Goal: Information Seeking & Learning: Understand process/instructions

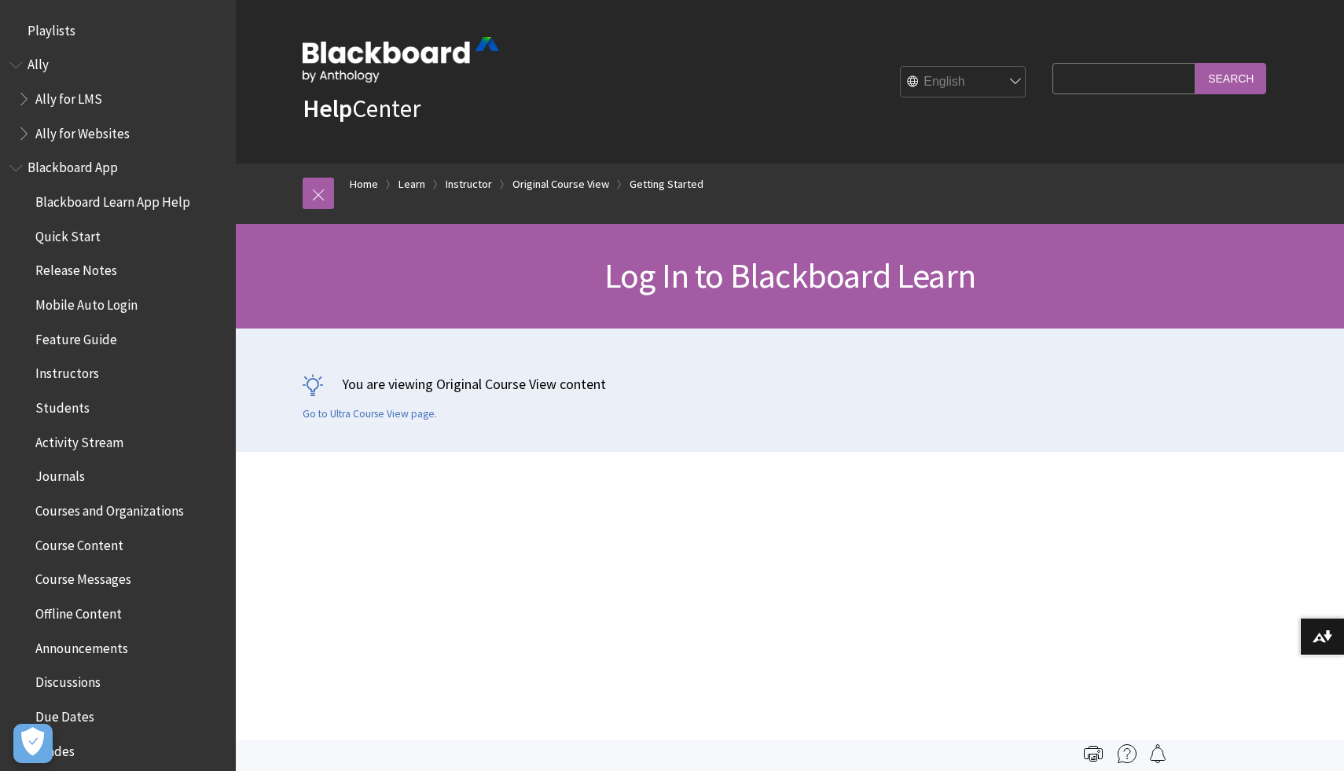
scroll to position [2177, 0]
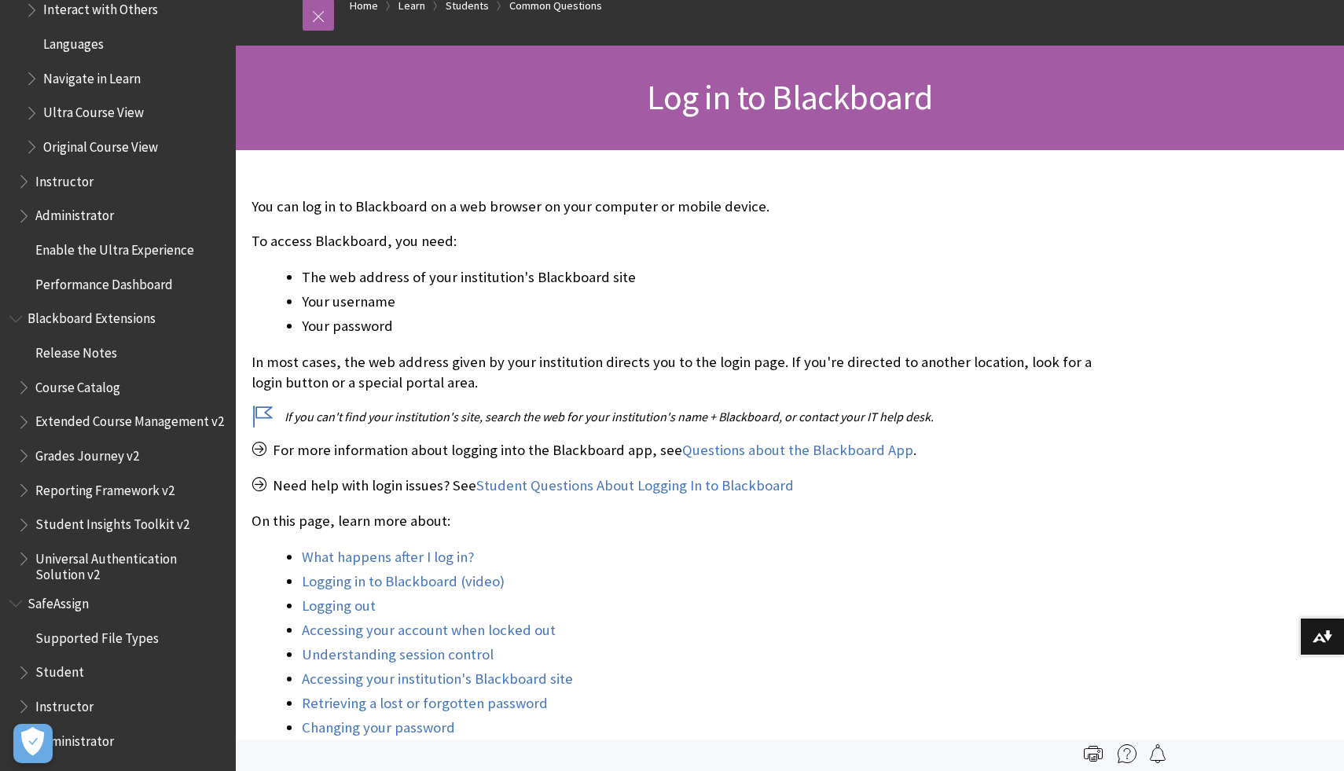
scroll to position [1484, 0]
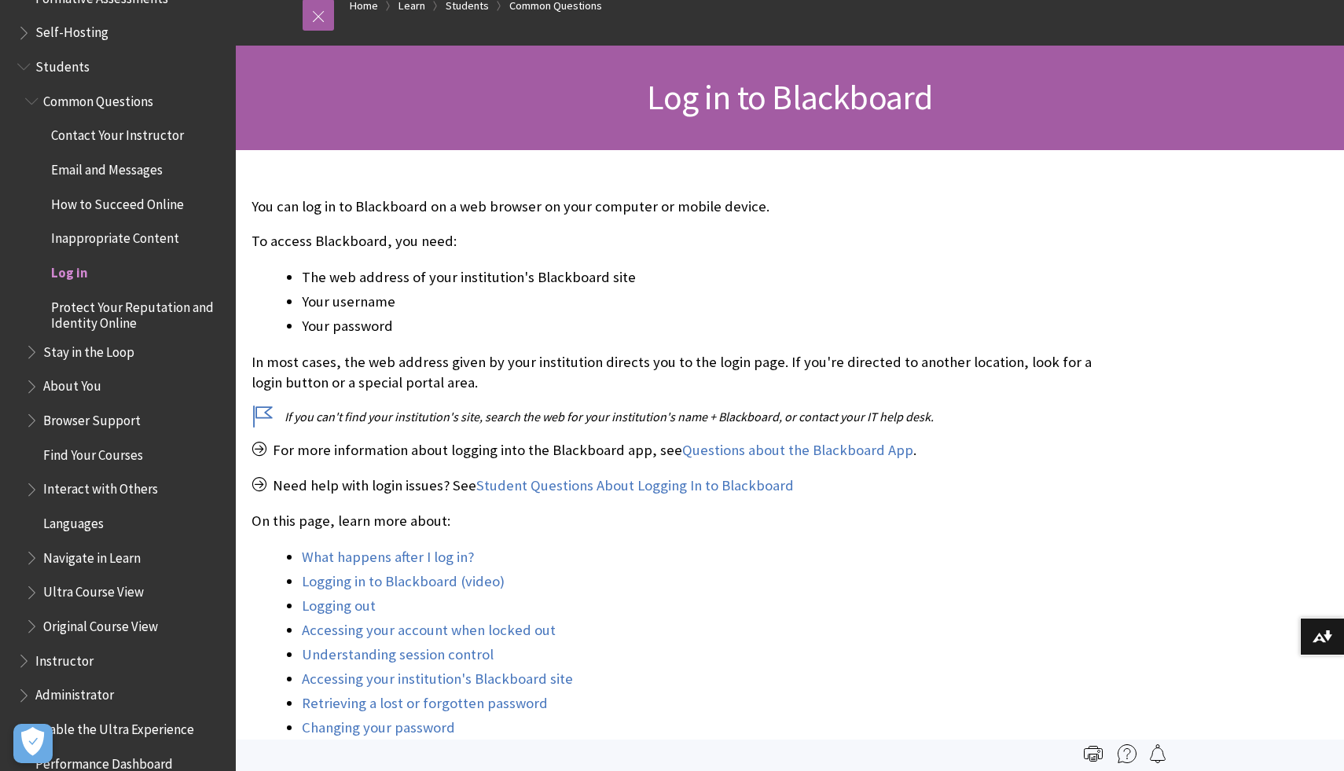
click at [61, 274] on span "Log in" at bounding box center [69, 269] width 37 height 21
click at [563, 332] on li "Your password" at bounding box center [699, 326] width 794 height 22
click at [517, 445] on p "For more information about logging into the Blackboard app, see Questions about…" at bounding box center [674, 450] width 844 height 20
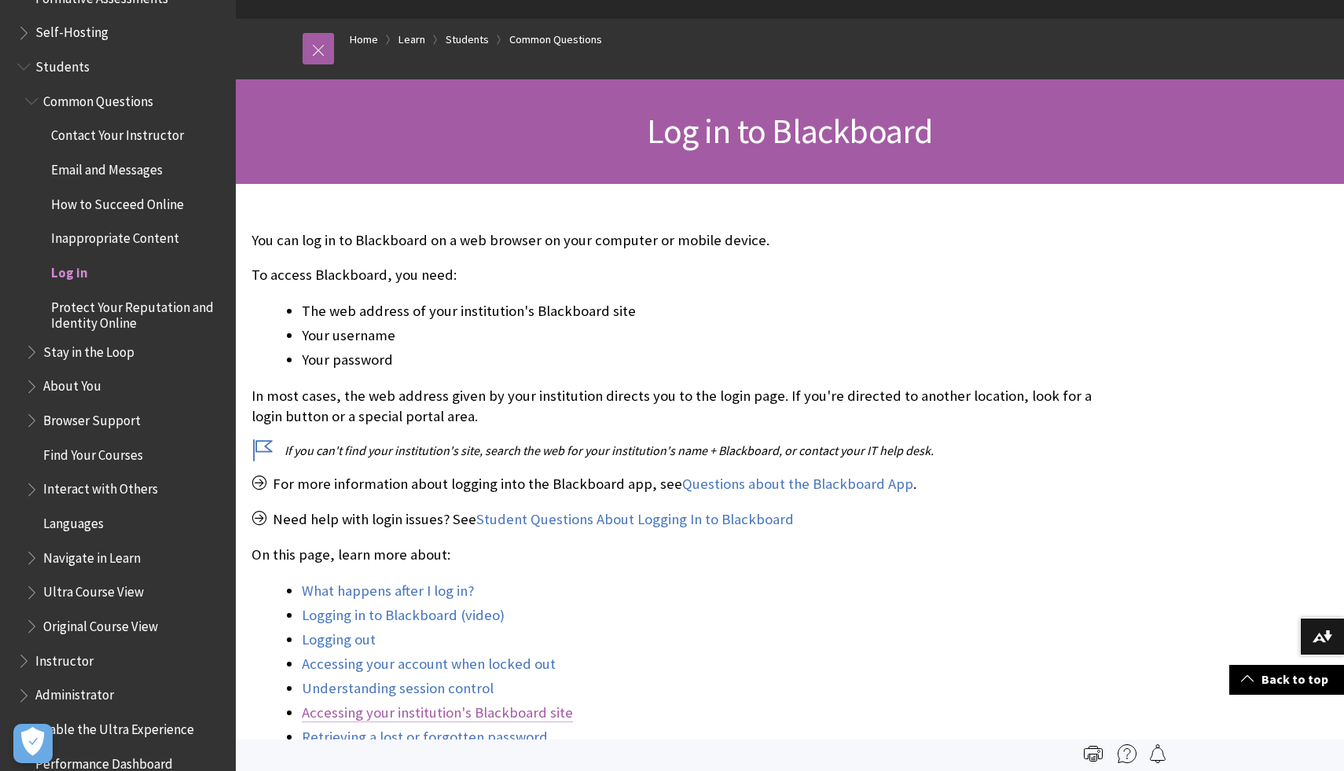
scroll to position [0, 0]
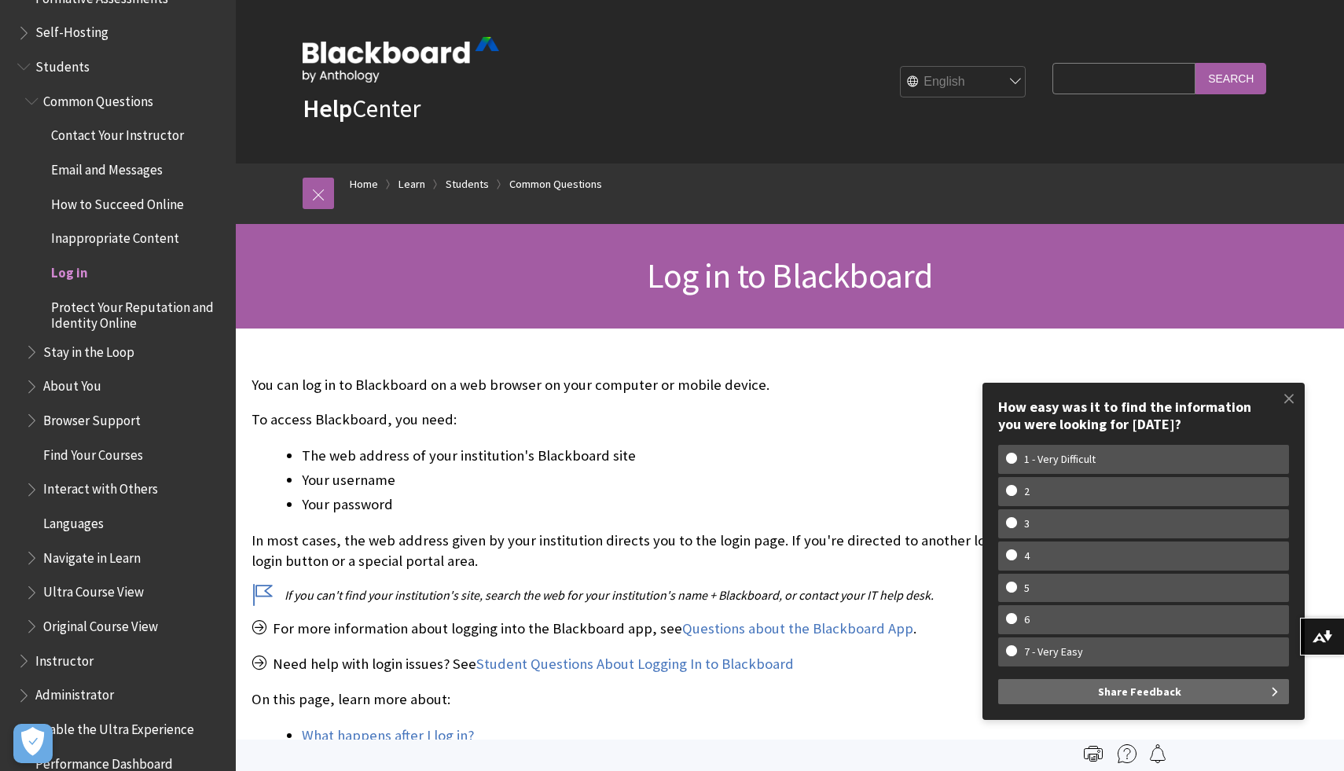
click at [365, 46] on img at bounding box center [401, 60] width 197 height 46
click at [339, 56] on img at bounding box center [401, 60] width 197 height 46
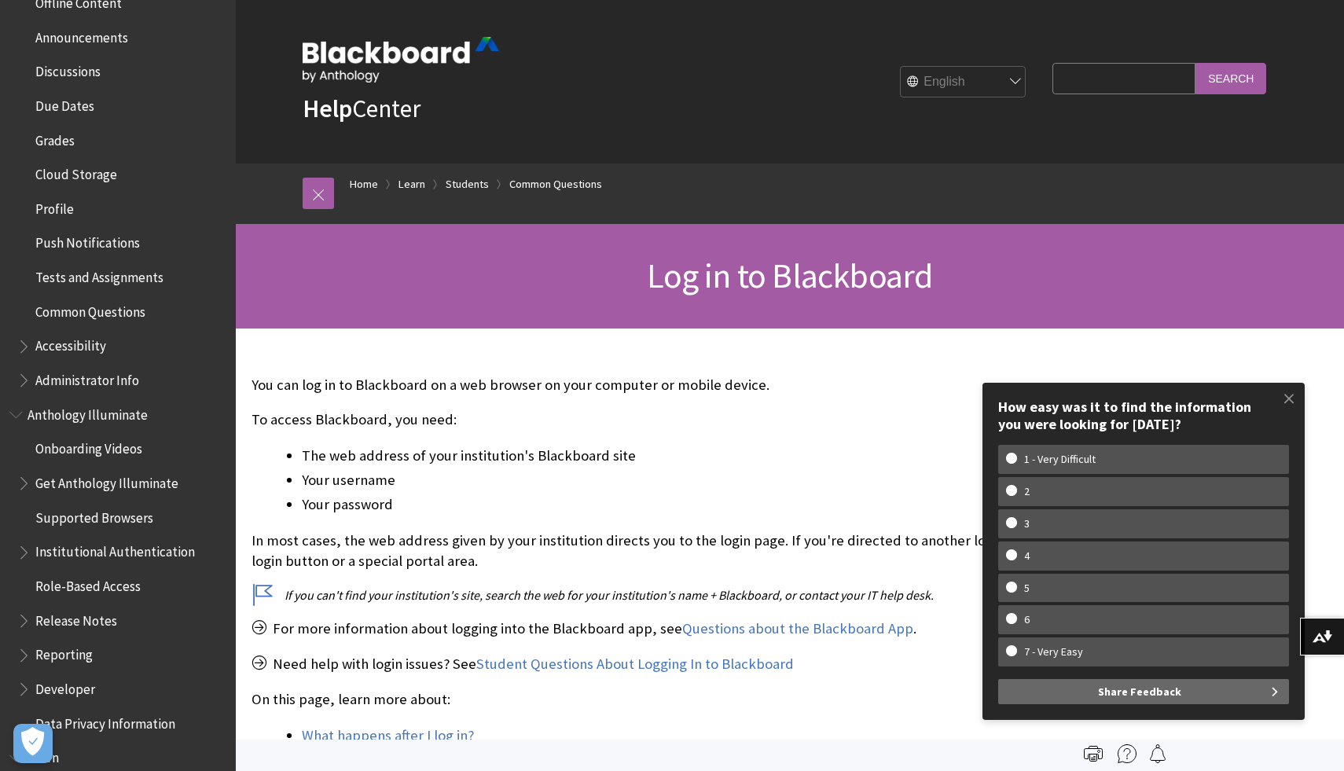
scroll to position [522, 0]
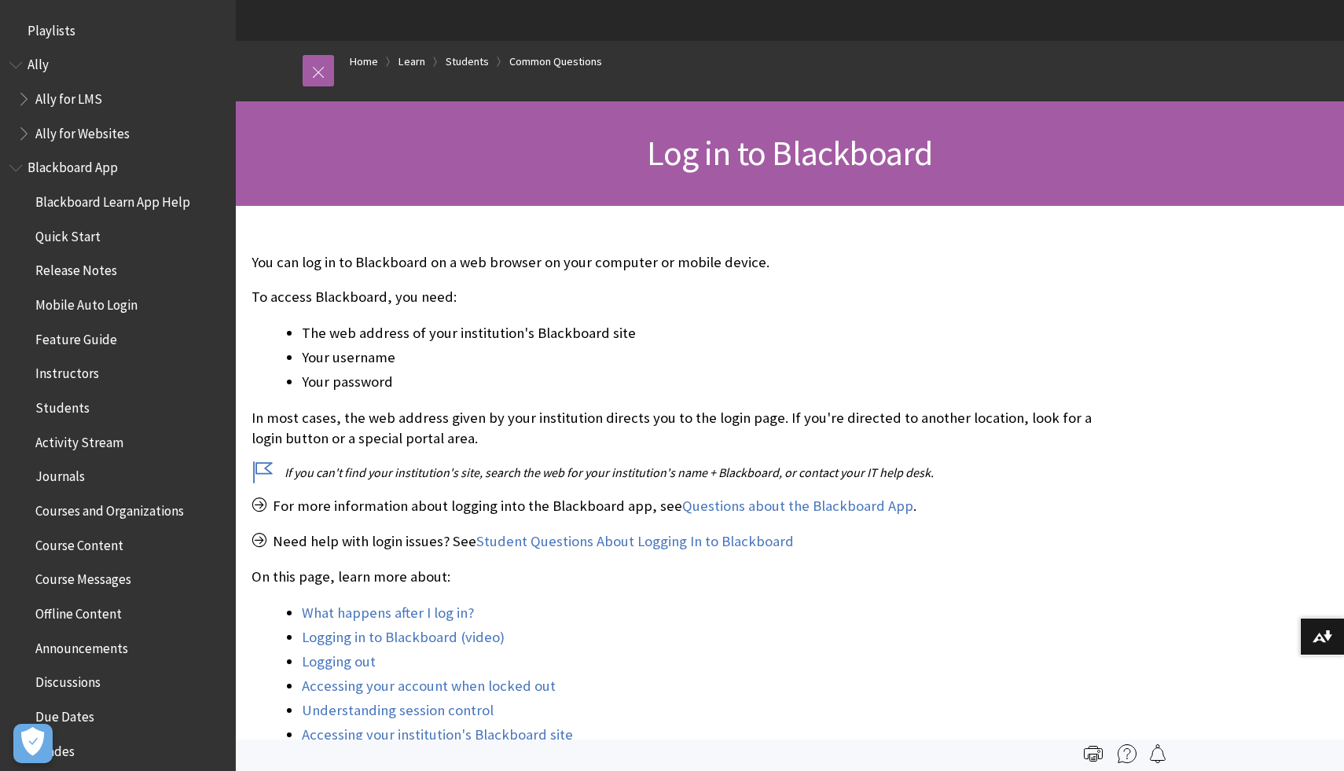
scroll to position [1720, 0]
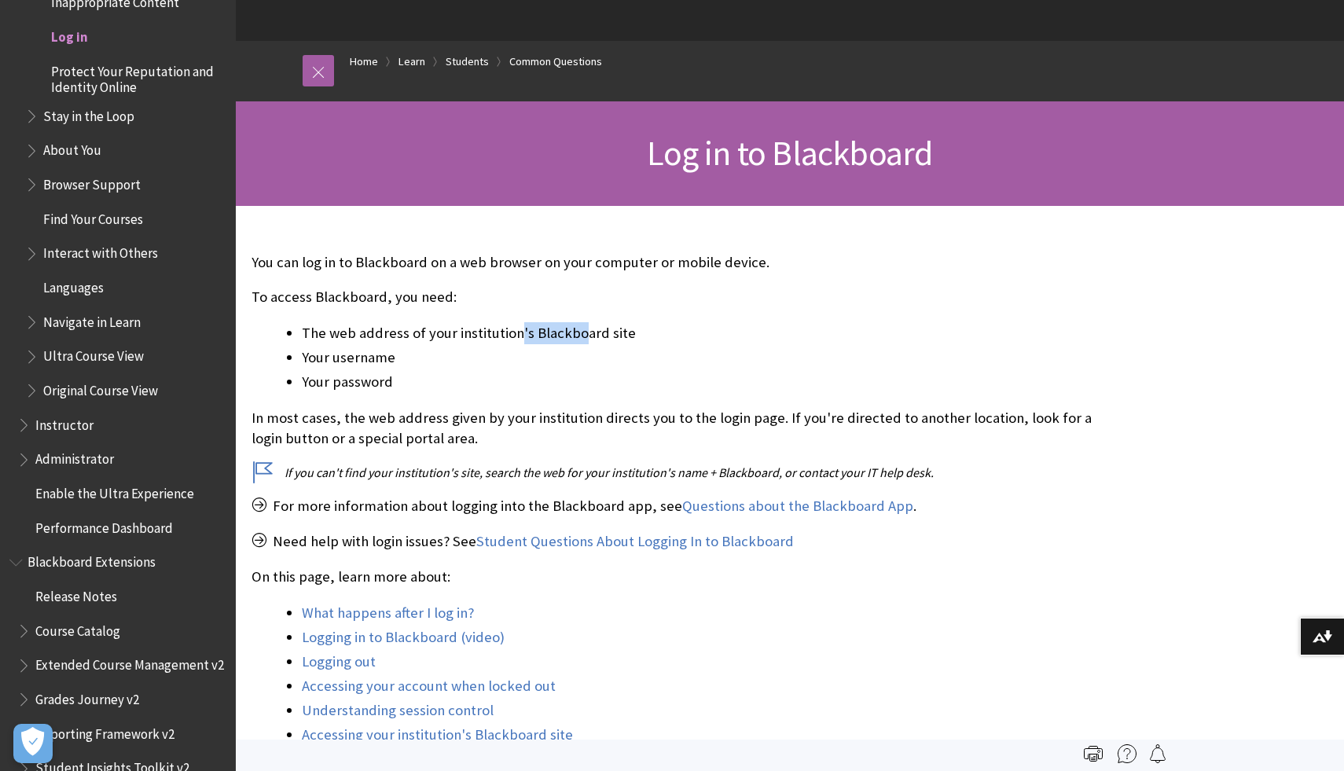
drag, startPoint x: 569, startPoint y: 340, endPoint x: 514, endPoint y: 340, distance: 55.0
click at [514, 340] on li "The web address of your institution's Blackboard site" at bounding box center [699, 333] width 794 height 22
click at [473, 373] on li "Your password" at bounding box center [699, 382] width 794 height 22
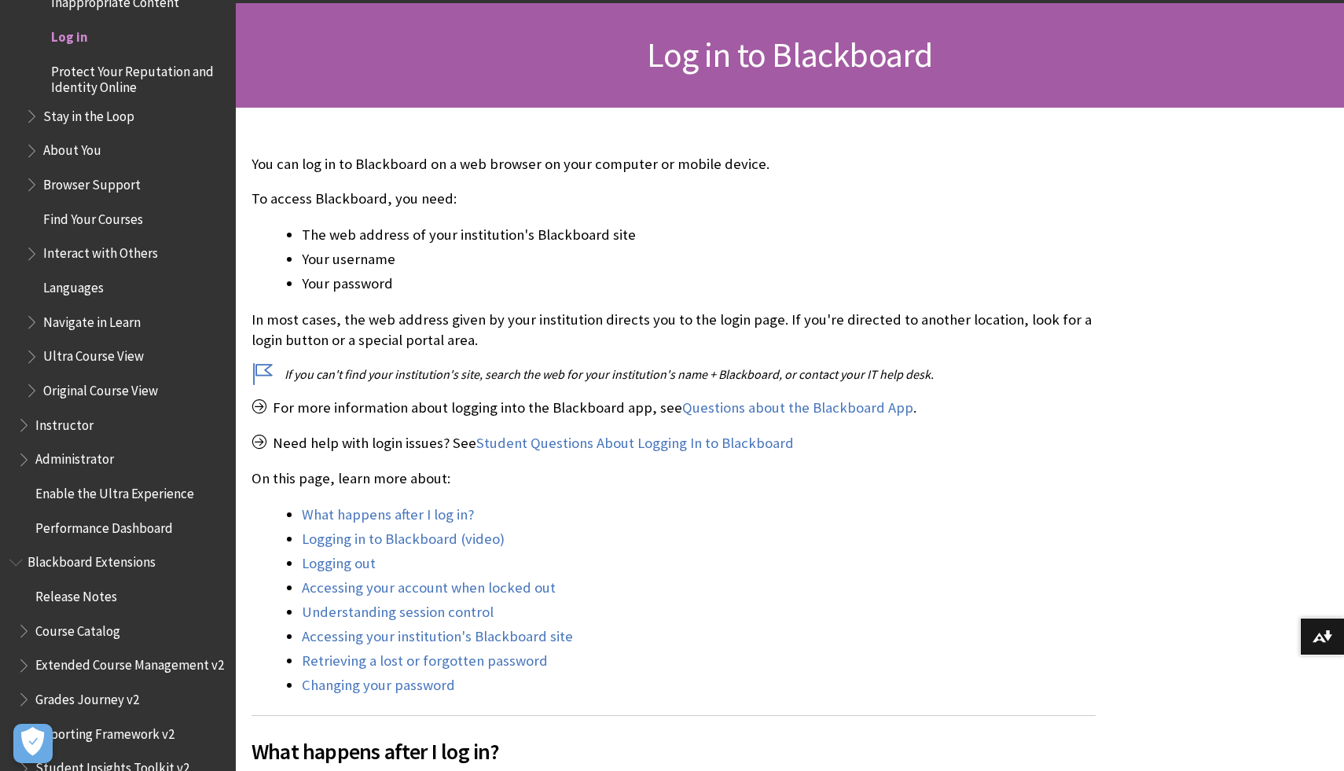
scroll to position [222, 0]
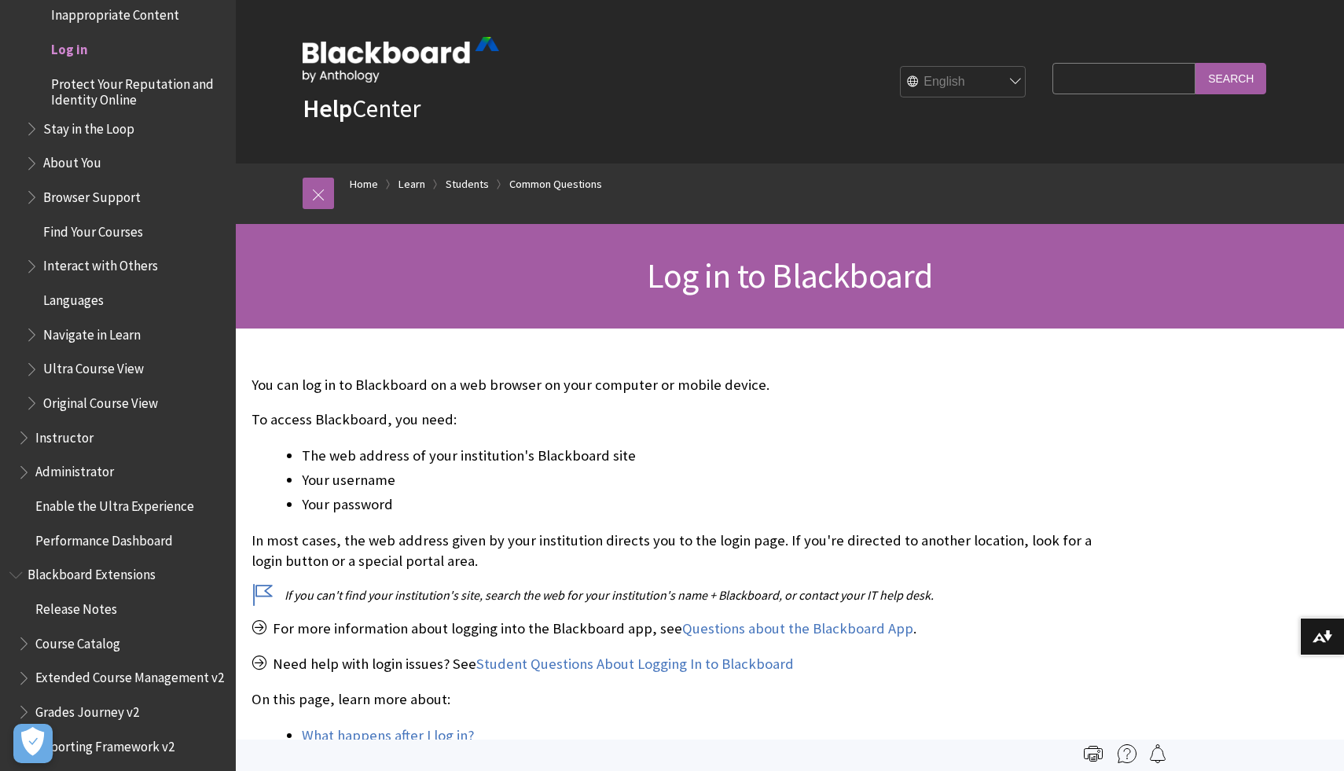
scroll to position [1706, 0]
